Goal: Task Accomplishment & Management: Manage account settings

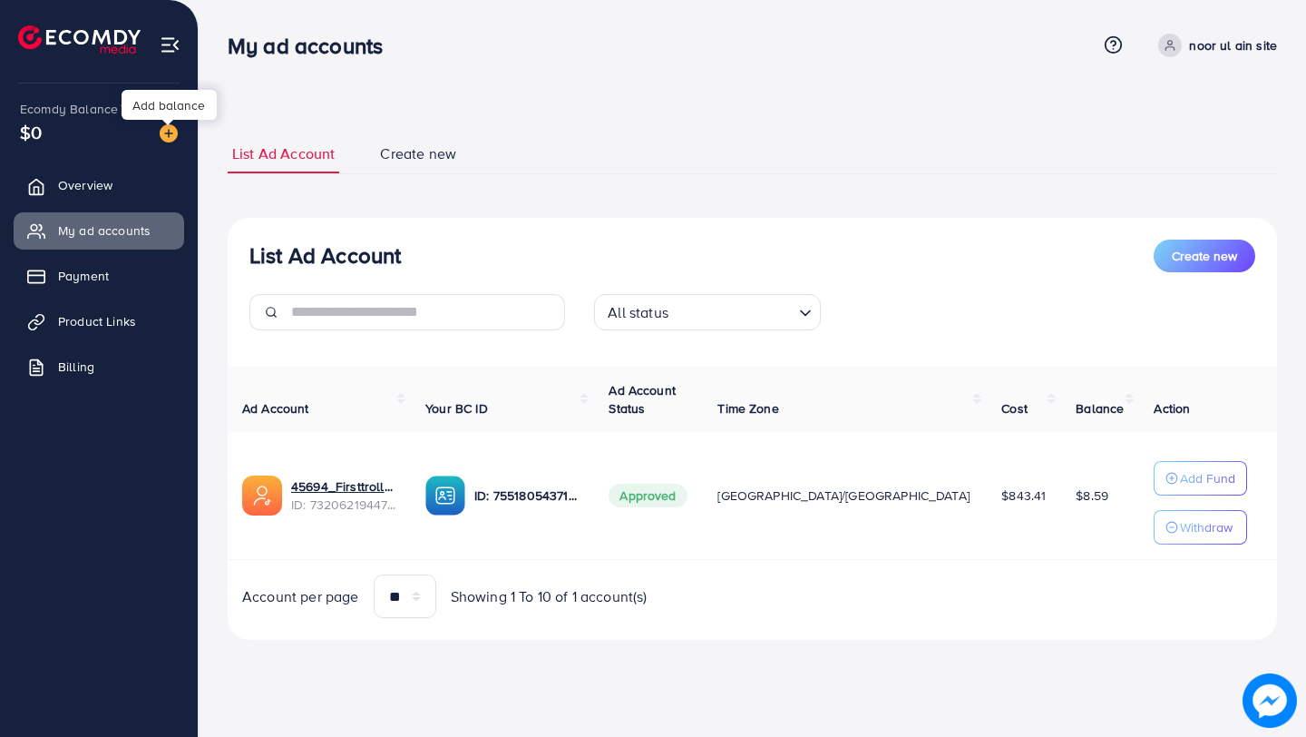
click at [167, 134] on img at bounding box center [169, 133] width 18 height 18
